Goal: Task Accomplishment & Management: Complete application form

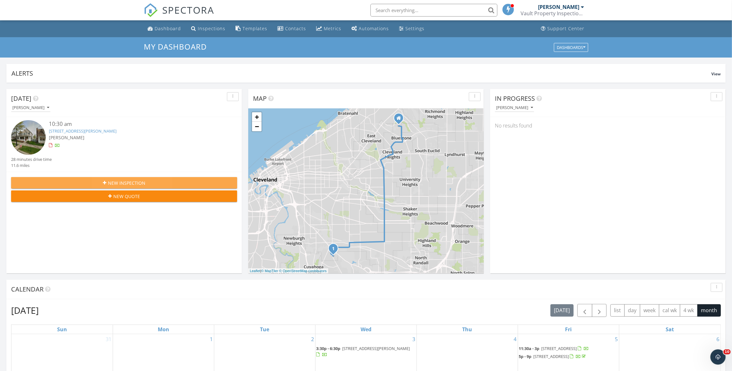
click at [143, 184] on span "New Inspection" at bounding box center [126, 182] width 37 height 7
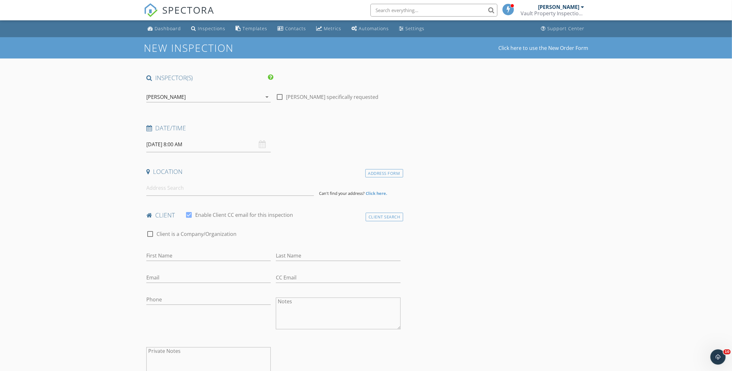
click at [164, 146] on input "09/30/2025 8:00 AM" at bounding box center [208, 145] width 124 height 16
click at [165, 254] on input "08" at bounding box center [165, 252] width 39 height 13
type input "01"
type input "[DATE] 1:00 PM"
click at [234, 251] on span "AM" at bounding box center [235, 252] width 17 height 13
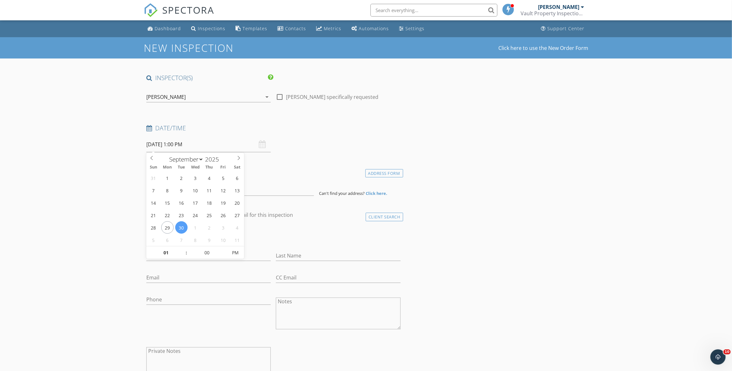
click at [176, 188] on input at bounding box center [230, 188] width 168 height 16
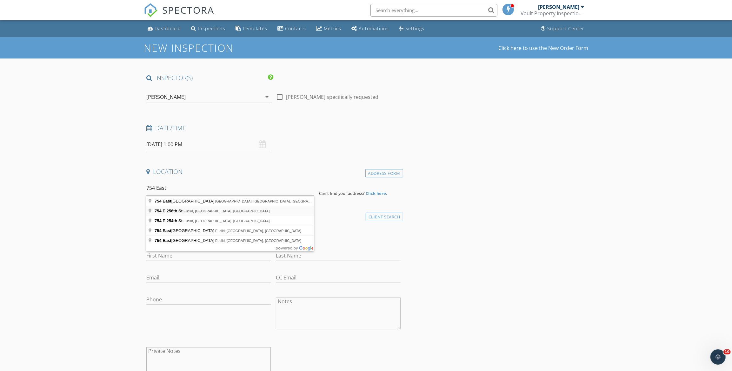
type input "754 E 256th St, Euclid, OH, USA"
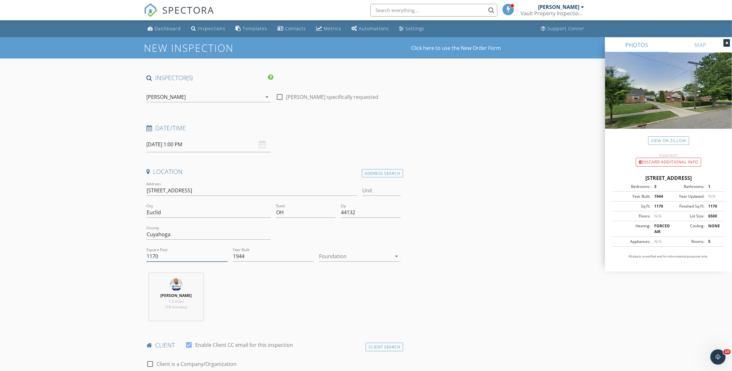
click at [152, 254] on input "1170" at bounding box center [186, 256] width 81 height 10
drag, startPoint x: 159, startPoint y: 257, endPoint x: 152, endPoint y: 258, distance: 7.4
click at [152, 258] on input "1670" at bounding box center [186, 256] width 81 height 10
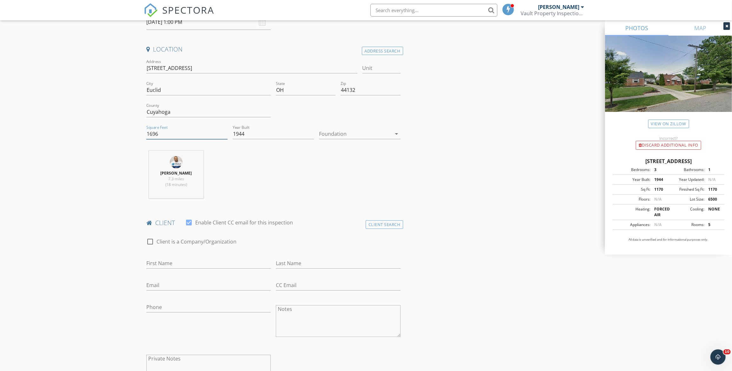
scroll to position [173, 0]
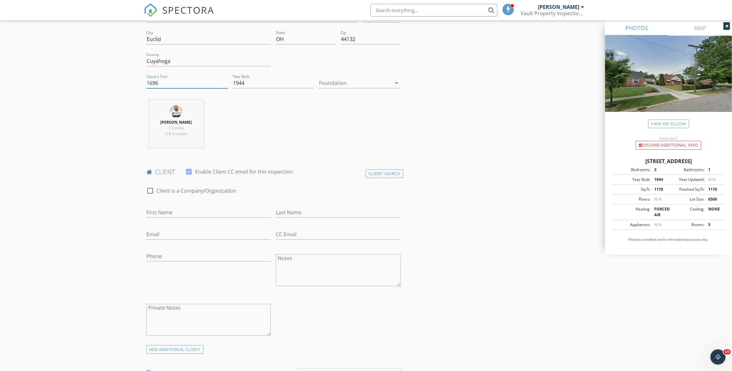
type input "1696"
click at [180, 211] on input "First Name" at bounding box center [208, 212] width 124 height 10
type input "O"
type input "Pamela"
type input "Billingsly"
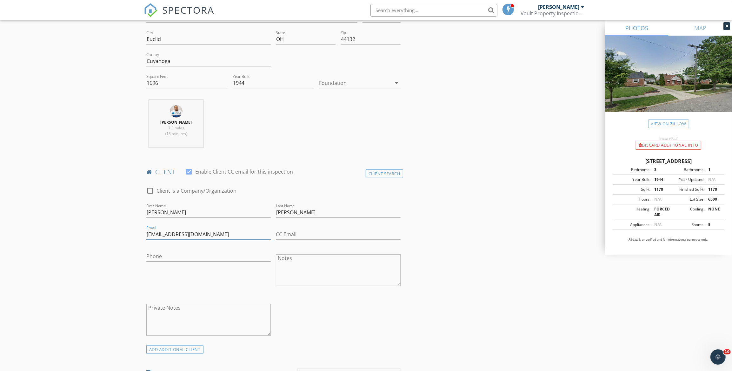
type input "pamela_bm88@yahoo.com"
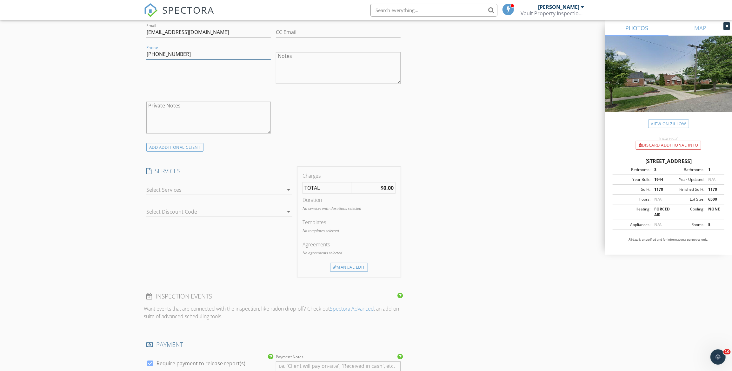
type input "216-200-3365"
click at [286, 190] on icon "arrow_drop_down" at bounding box center [289, 190] width 8 height 8
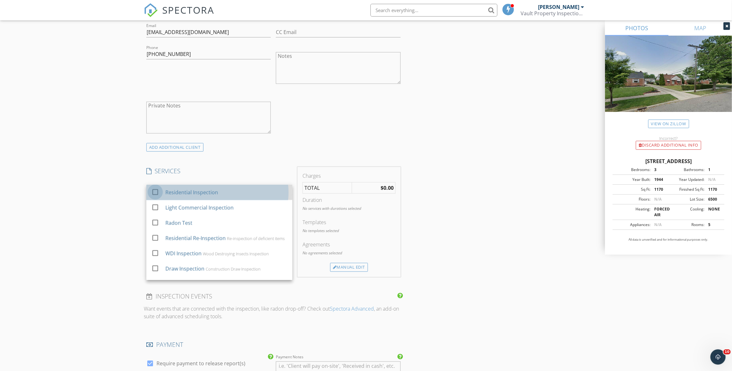
click at [152, 193] on div at bounding box center [155, 191] width 11 height 11
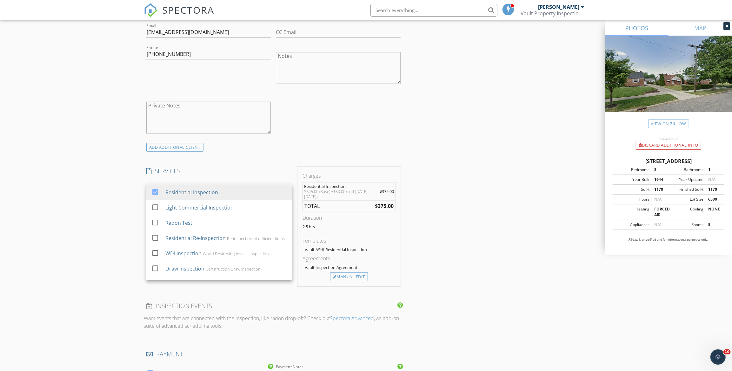
click at [466, 185] on div "INSPECTOR(S) check_box Daniel Banks PRIMARY Daniel Banks arrow_drop_down check_…" at bounding box center [366, 224] width 445 height 1051
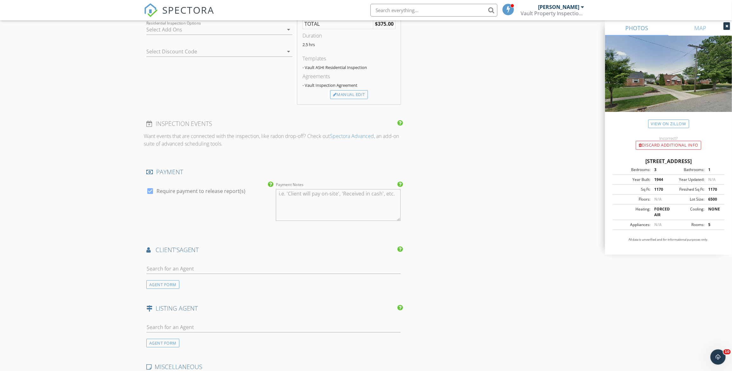
scroll to position [635, 0]
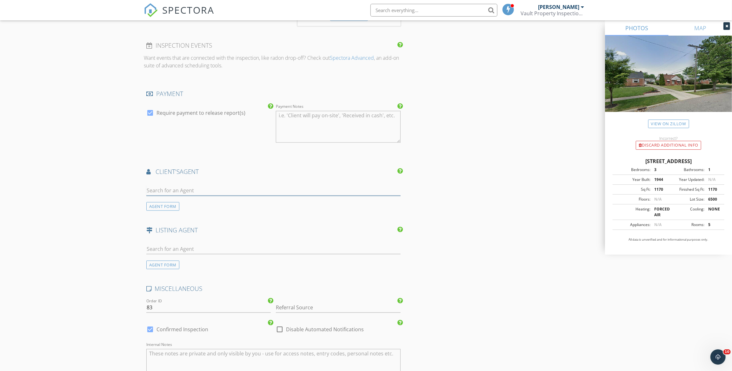
click at [162, 189] on input "text" at bounding box center [273, 190] width 254 height 10
type input "Brya"
click at [191, 204] on div "Bryan Hawkins" at bounding box center [183, 204] width 39 height 8
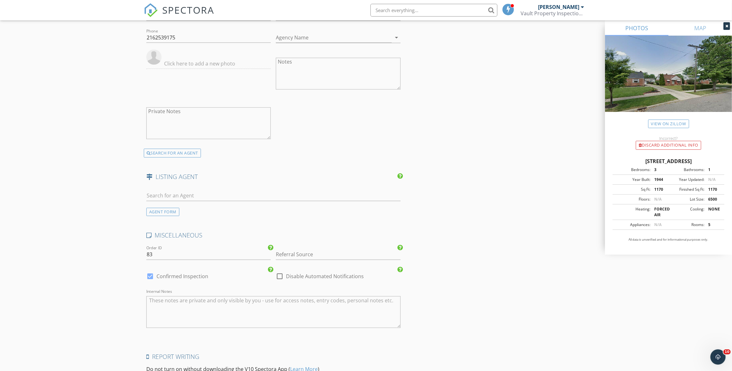
scroll to position [912, 0]
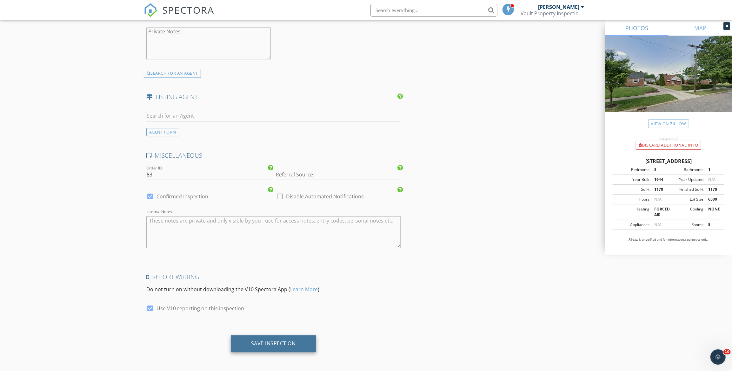
click at [291, 343] on div "Save Inspection" at bounding box center [273, 343] width 45 height 6
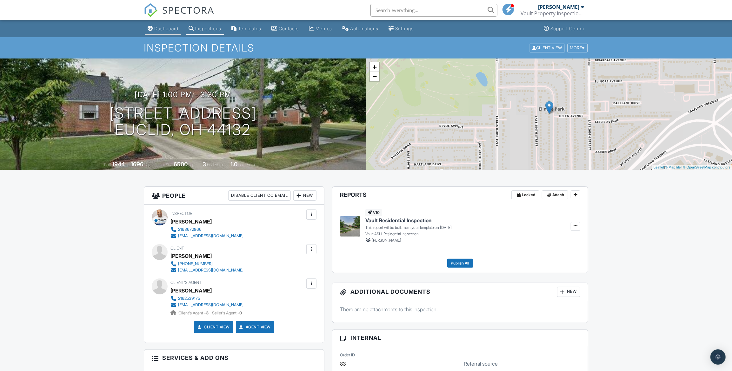
drag, startPoint x: 0, startPoint y: 0, endPoint x: 168, endPoint y: 29, distance: 170.1
click at [168, 29] on div "Dashboard" at bounding box center [166, 28] width 24 height 5
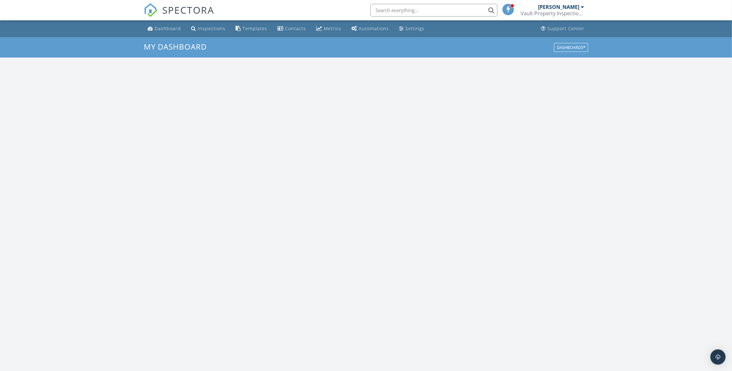
scroll to position [587, 741]
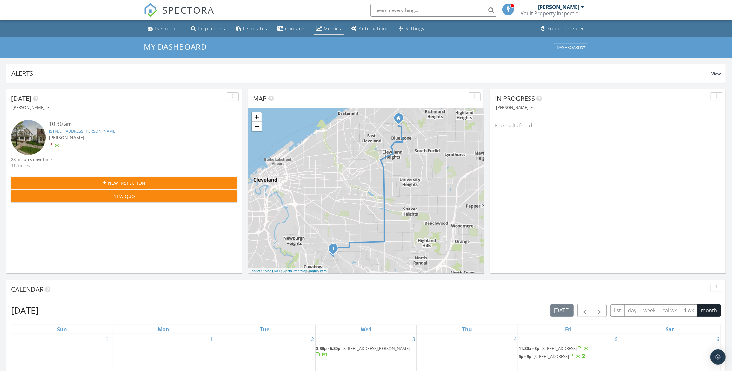
click at [325, 31] on div "Metrics" at bounding box center [332, 28] width 17 height 6
